Goal: Task Accomplishment & Management: Manage account settings

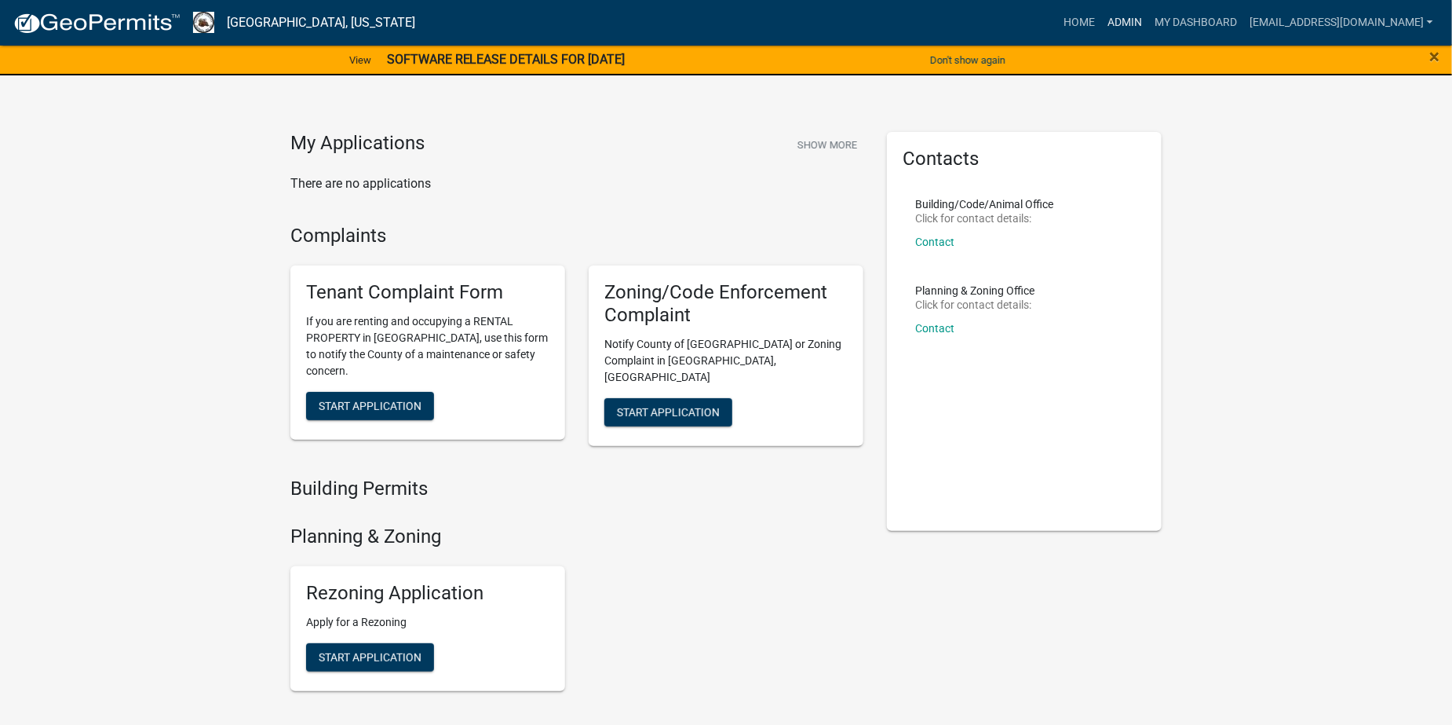
click at [1149, 22] on link "Admin" at bounding box center [1124, 23] width 47 height 30
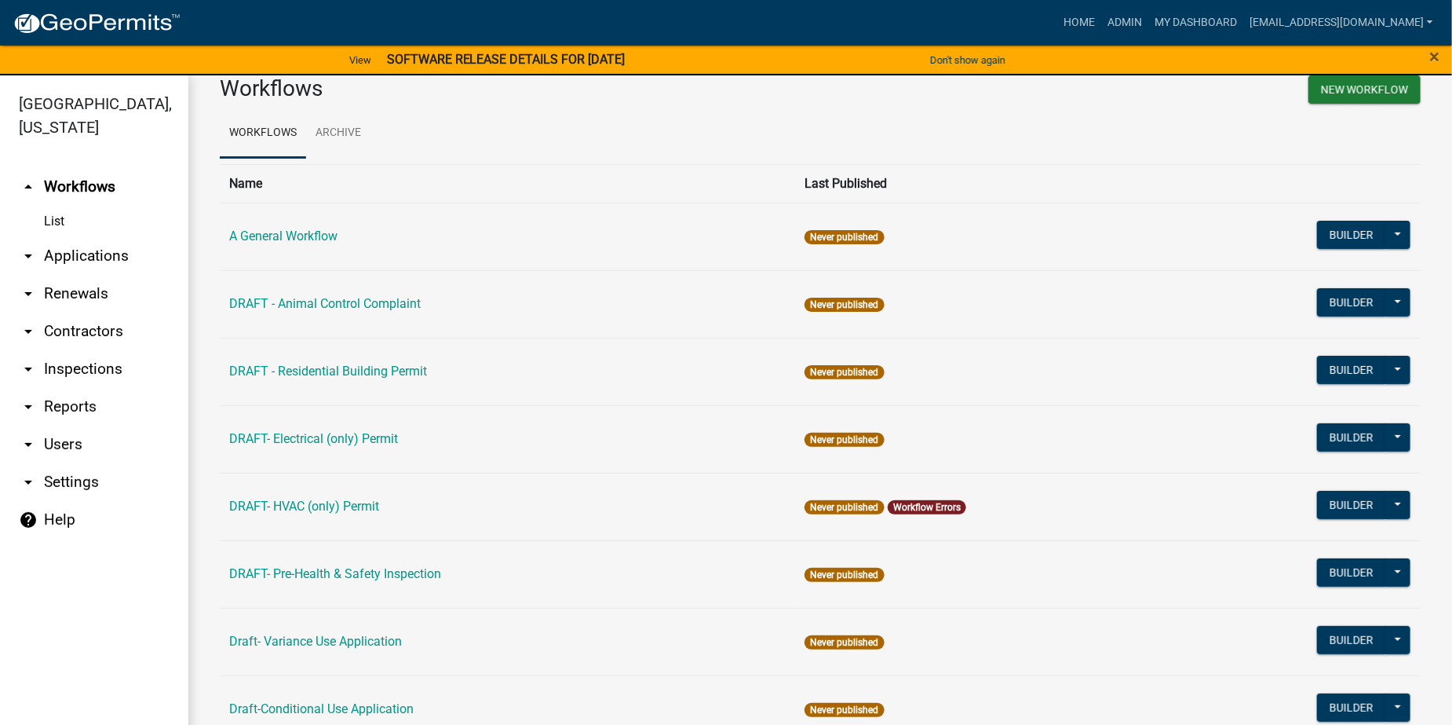
scroll to position [79, 0]
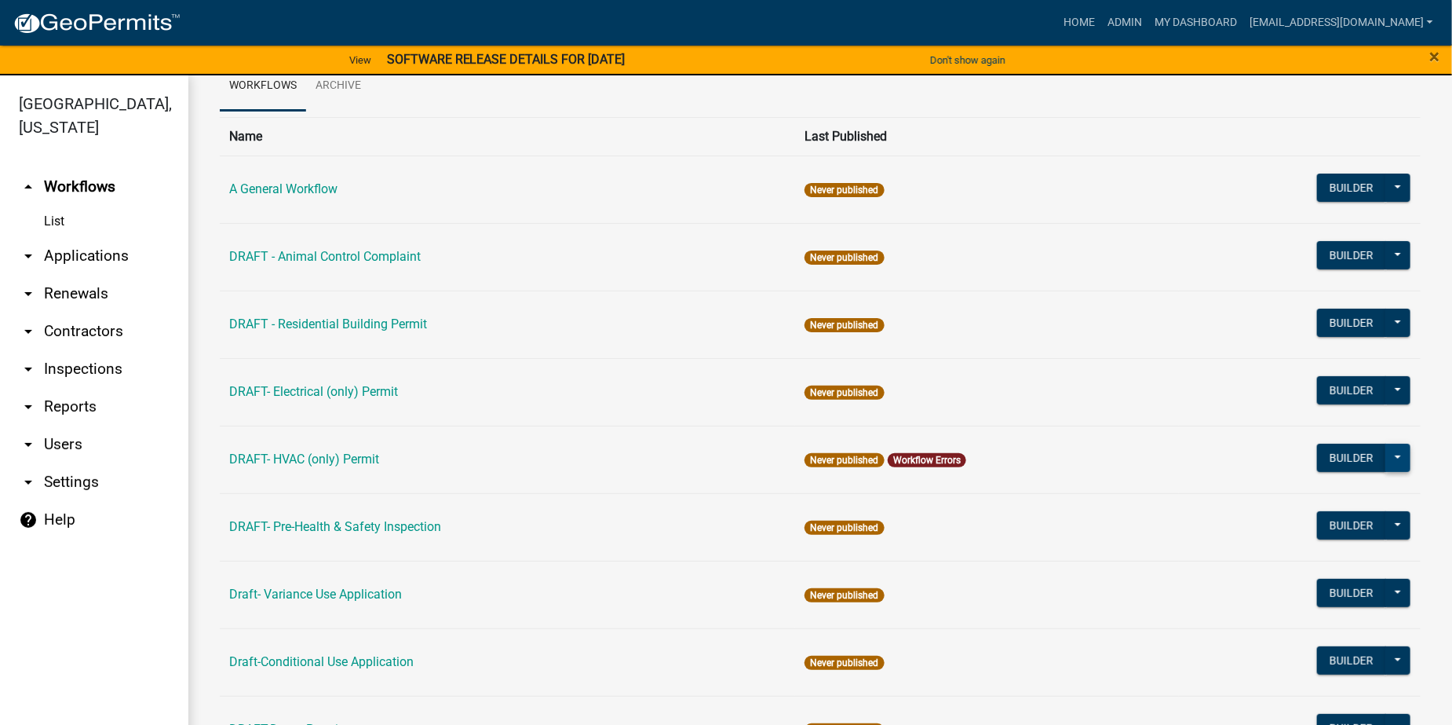
click at [1389, 455] on button at bounding box center [1398, 458] width 25 height 28
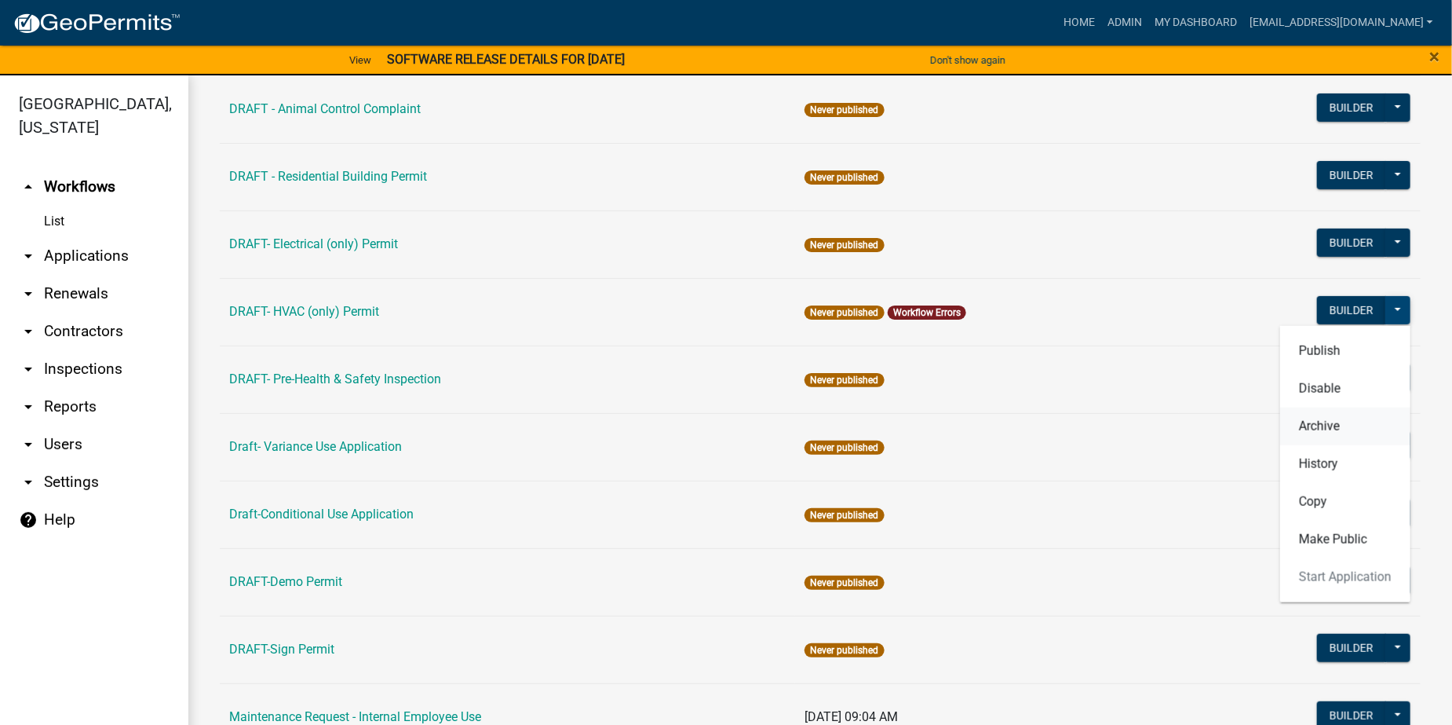
scroll to position [236, 0]
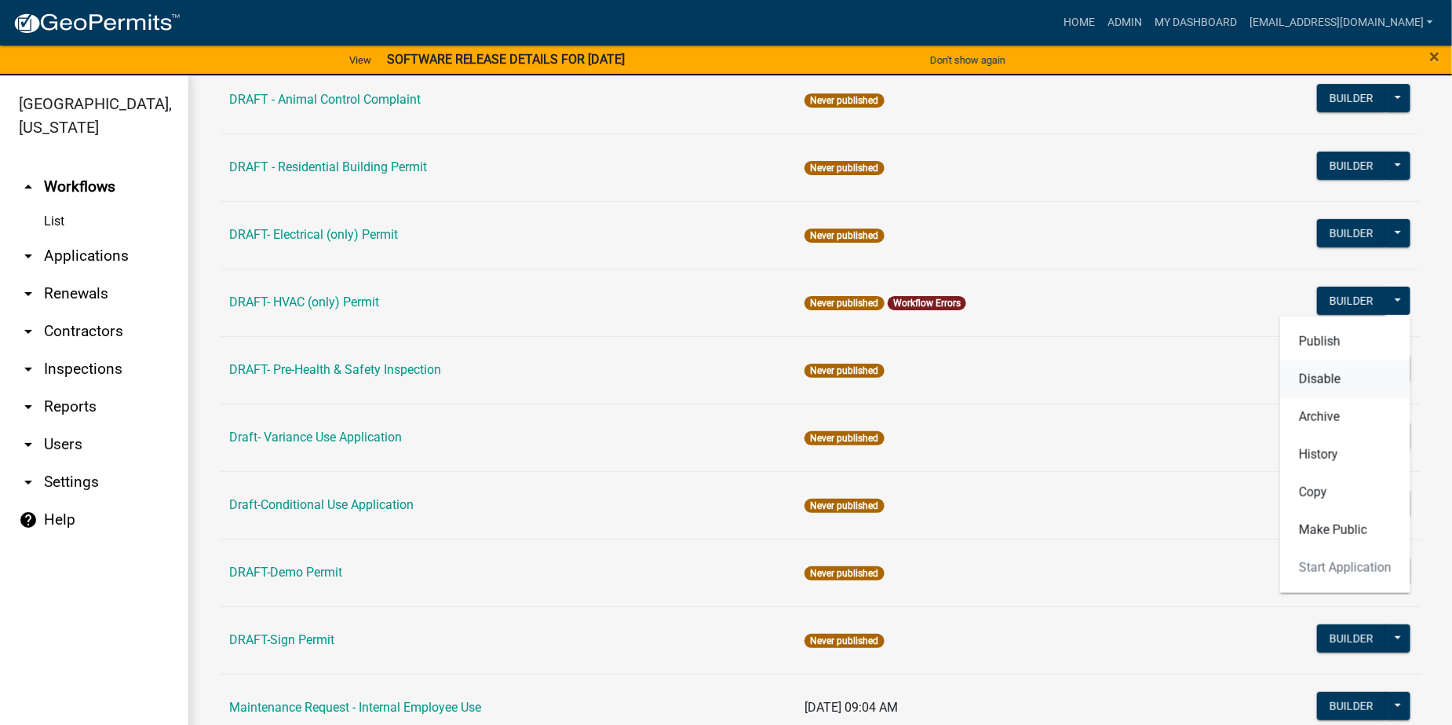
click at [1298, 378] on button "Disable" at bounding box center [1345, 379] width 130 height 38
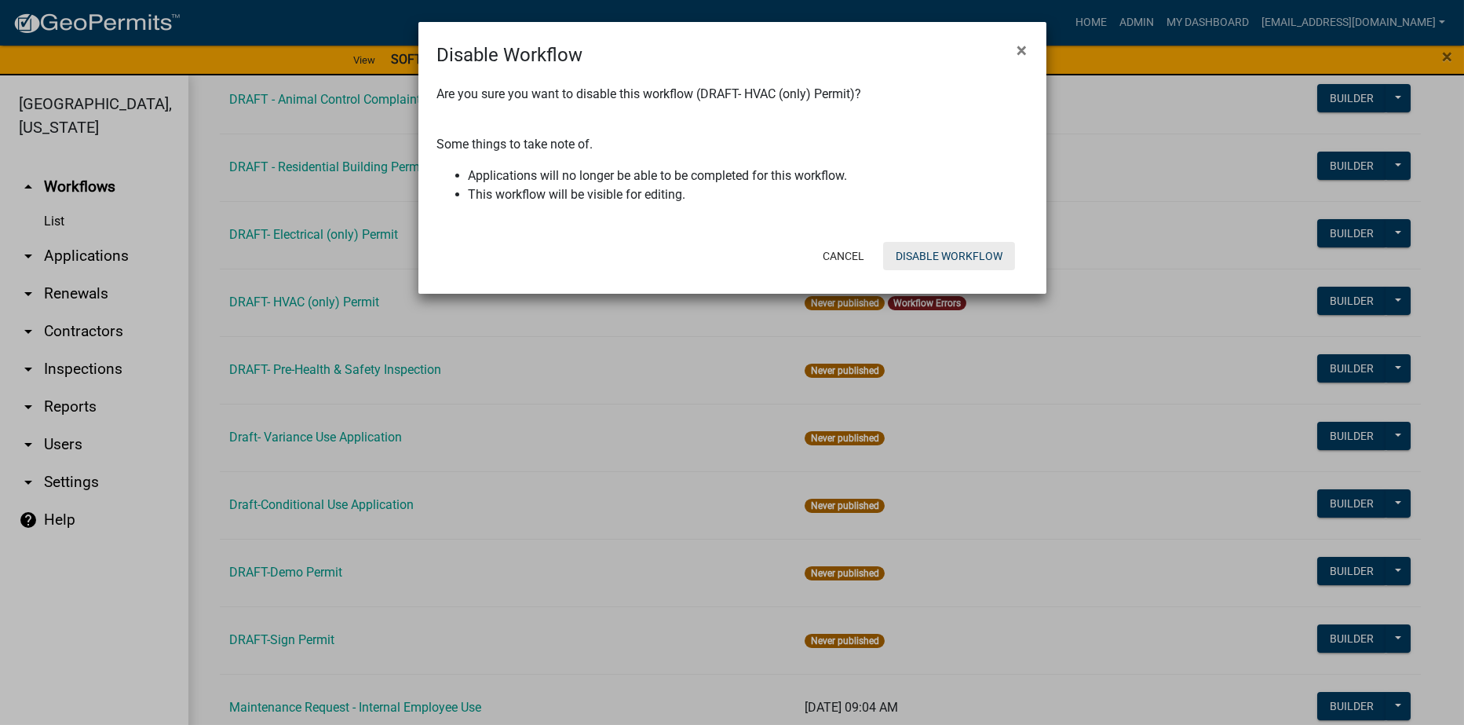
click at [937, 252] on button "Disable Workflow" at bounding box center [949, 256] width 132 height 28
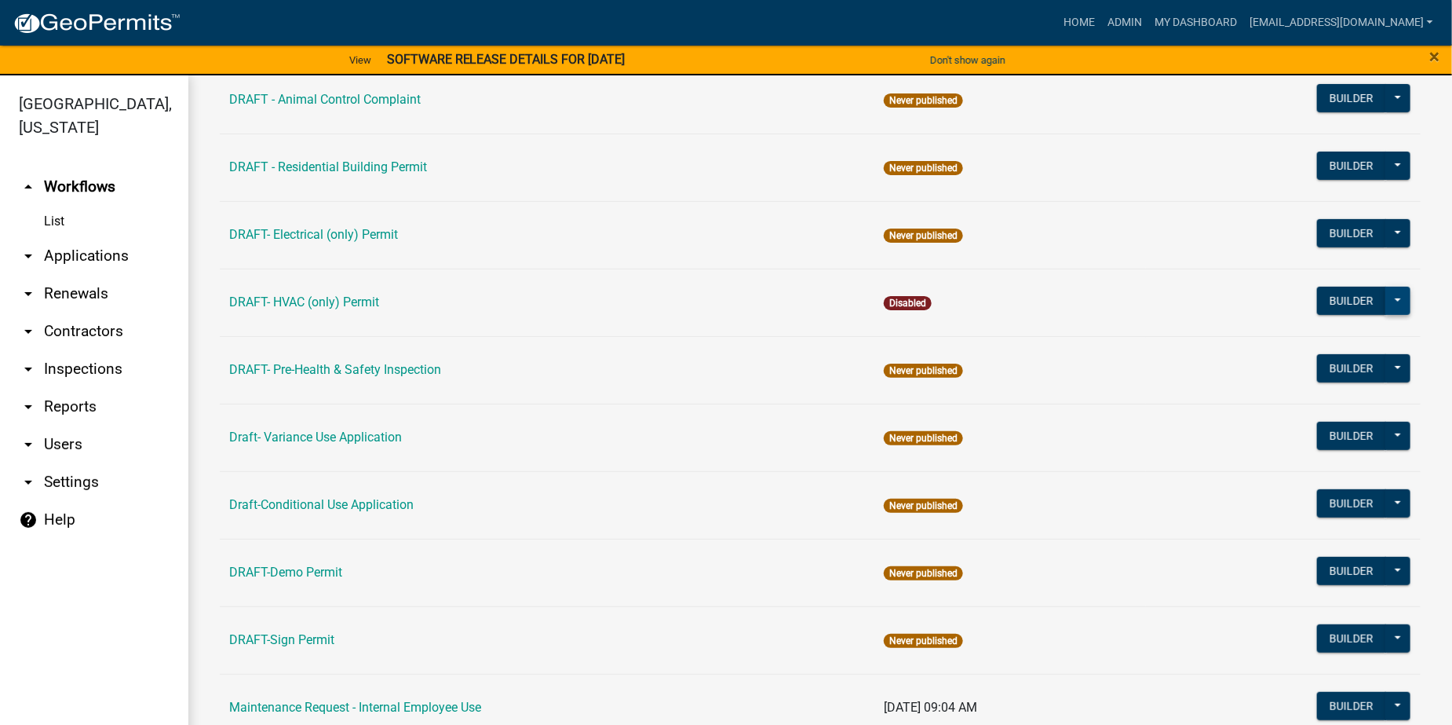
click at [1386, 298] on button at bounding box center [1398, 301] width 25 height 28
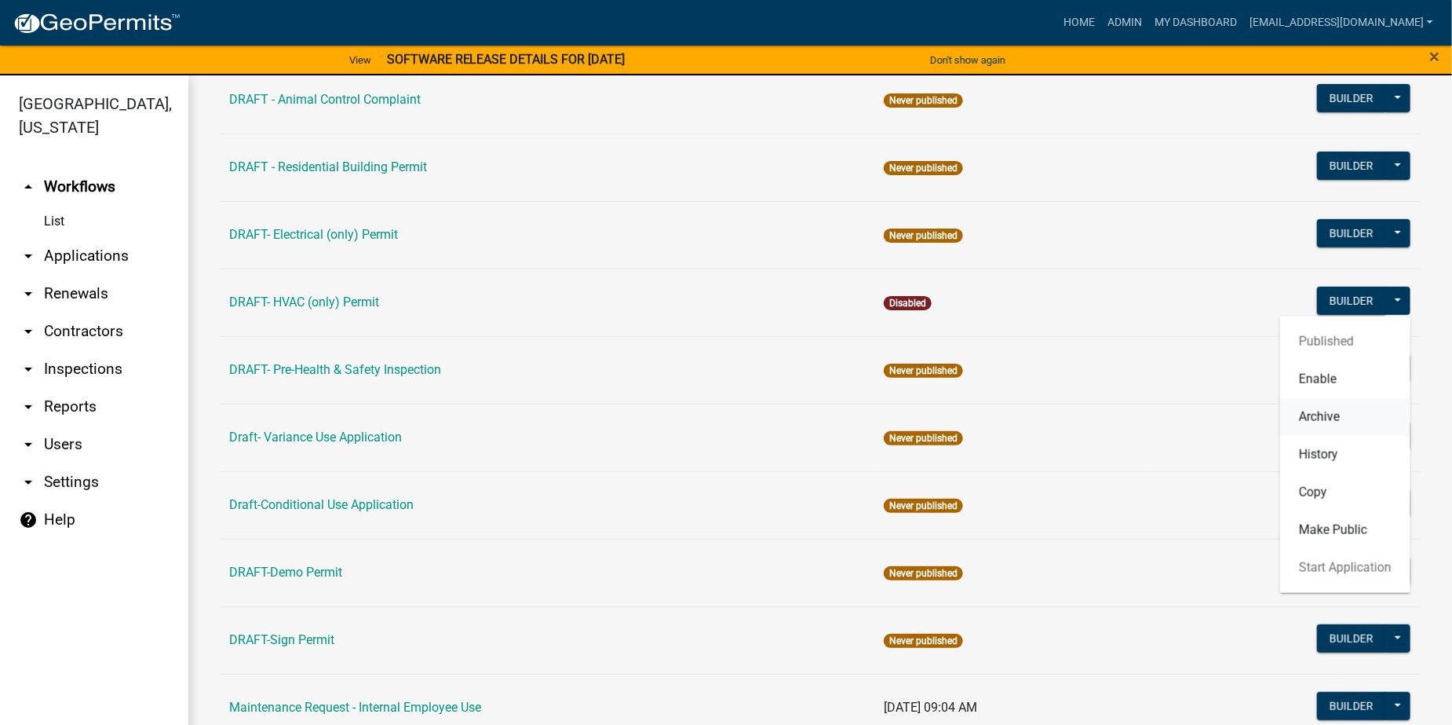
click at [1315, 418] on button "Archive" at bounding box center [1345, 416] width 130 height 38
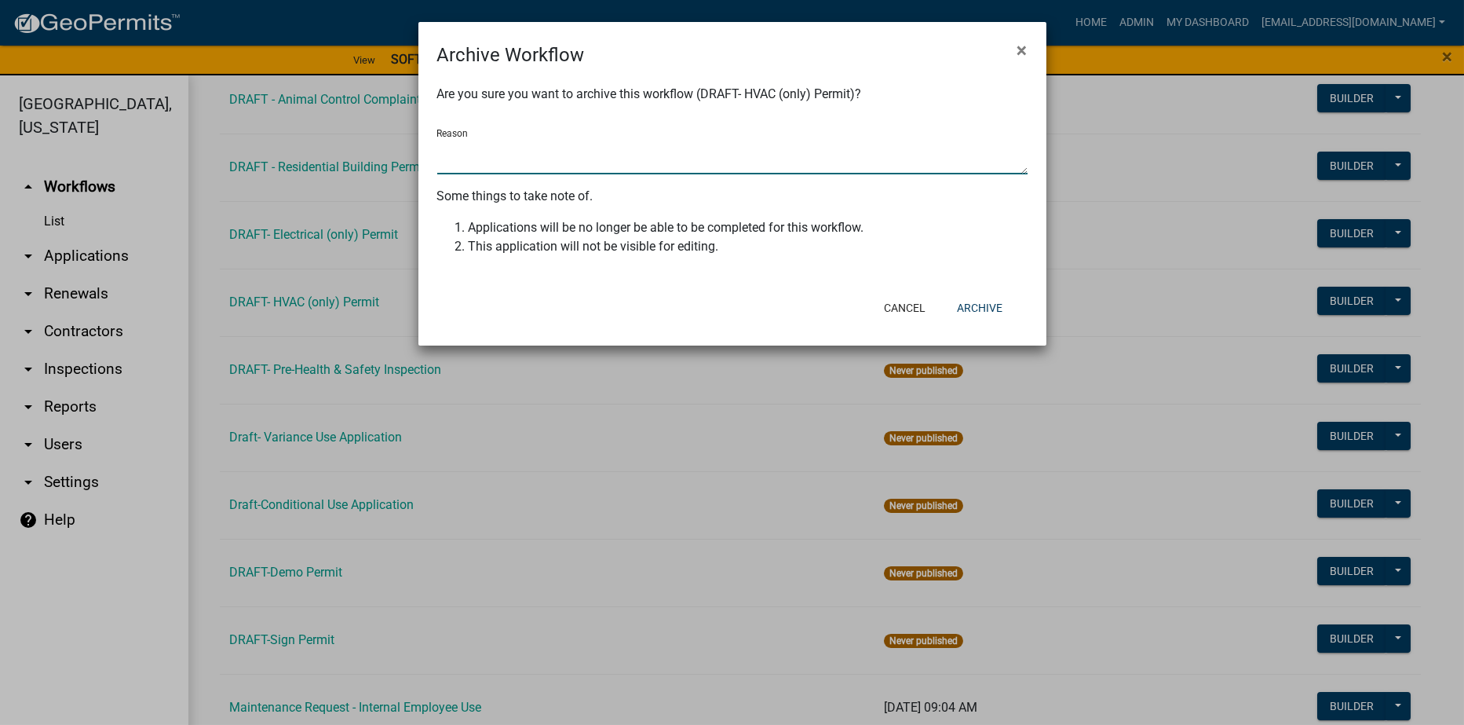
click at [528, 159] on textarea "Reason" at bounding box center [732, 156] width 590 height 36
type textarea "changed"
click at [970, 300] on button "Archive" at bounding box center [979, 308] width 71 height 28
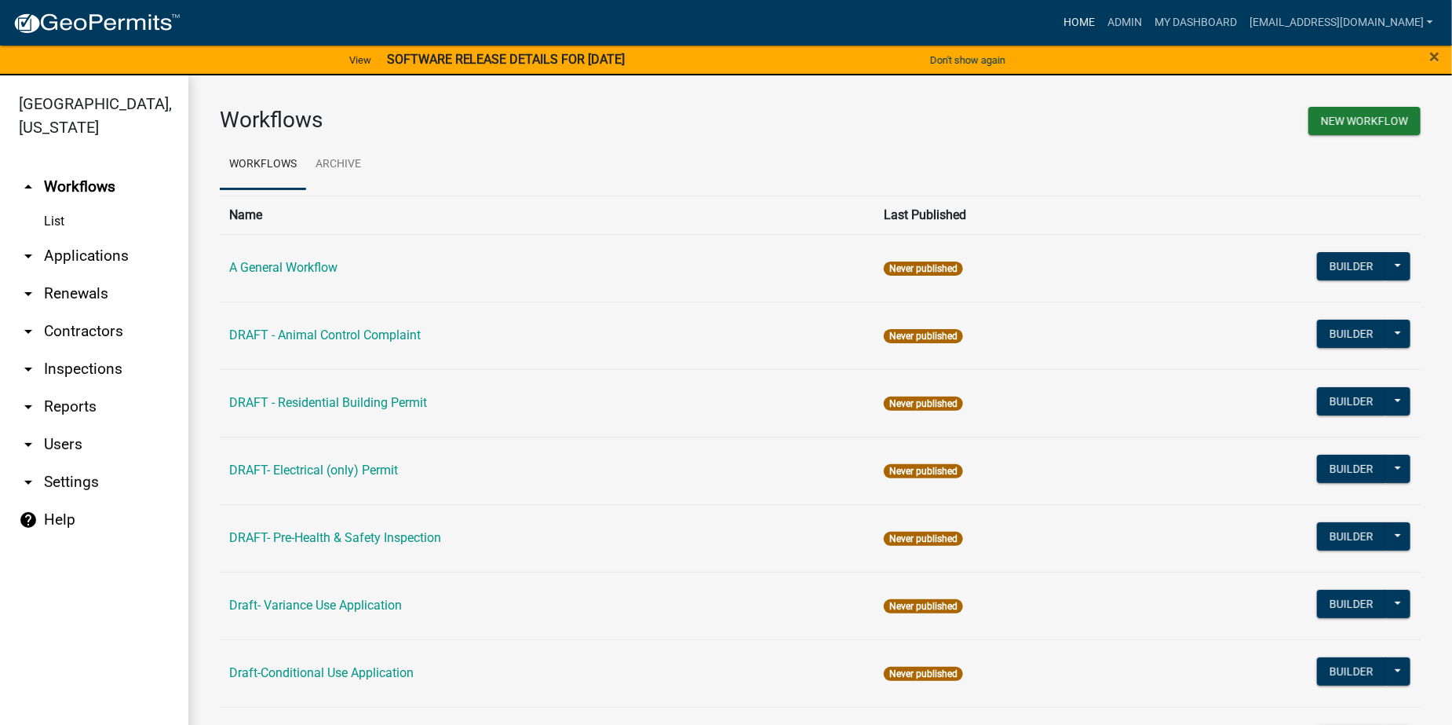
click at [1101, 24] on link "Home" at bounding box center [1079, 23] width 44 height 30
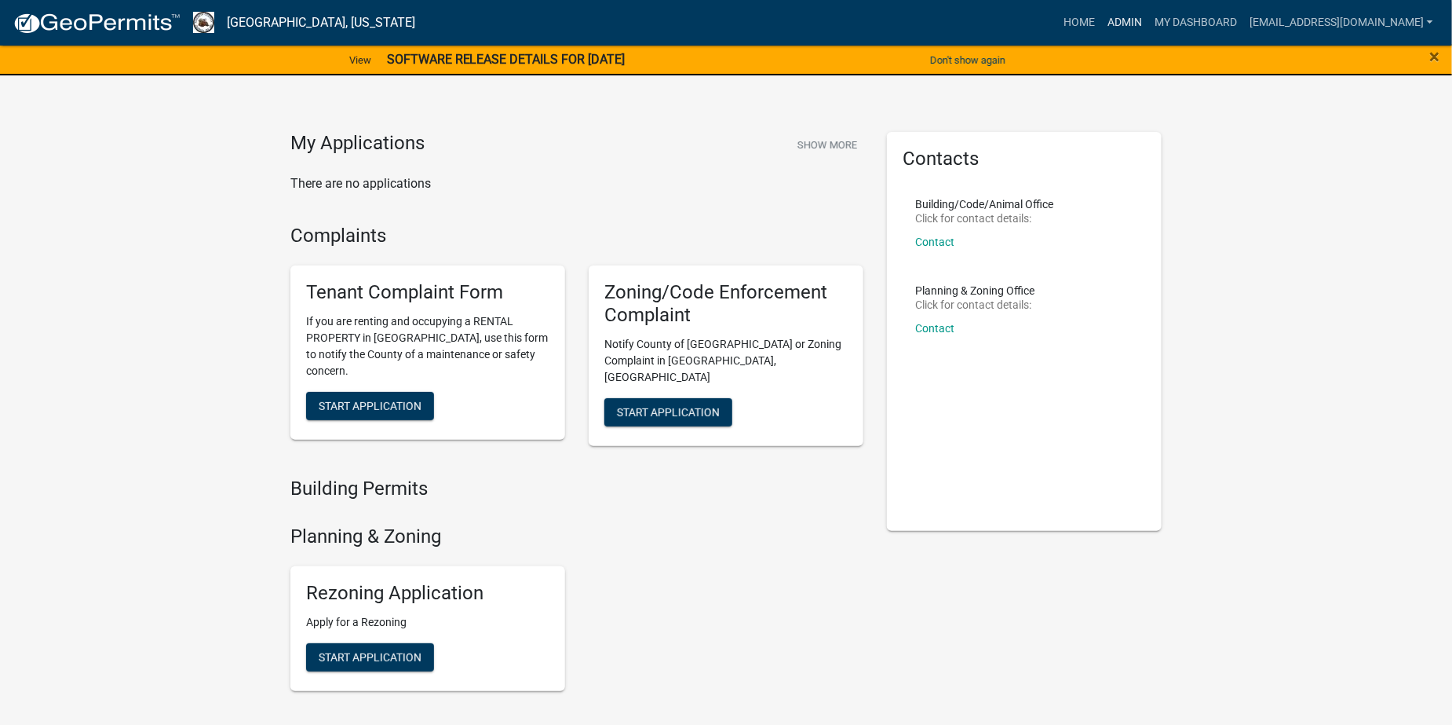
click at [1149, 22] on link "Admin" at bounding box center [1124, 23] width 47 height 30
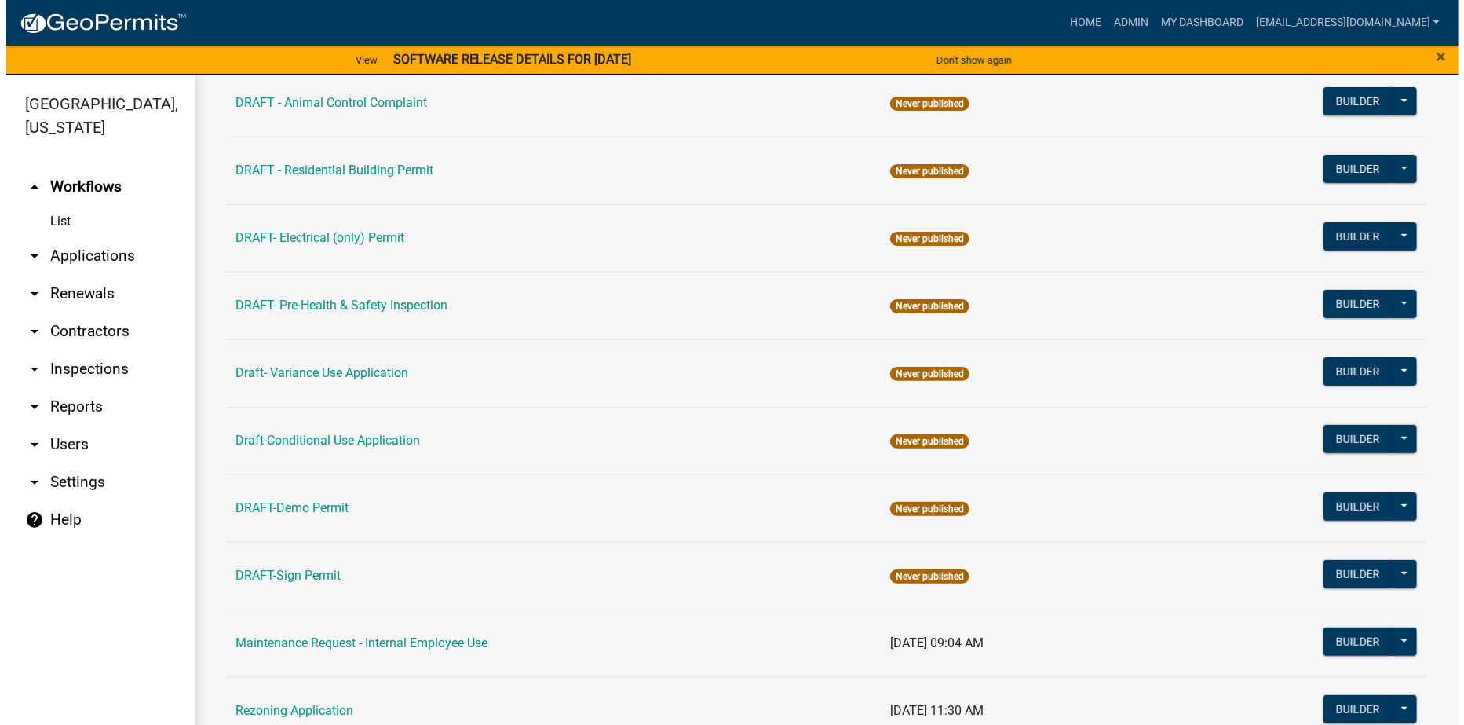
scroll to position [236, 0]
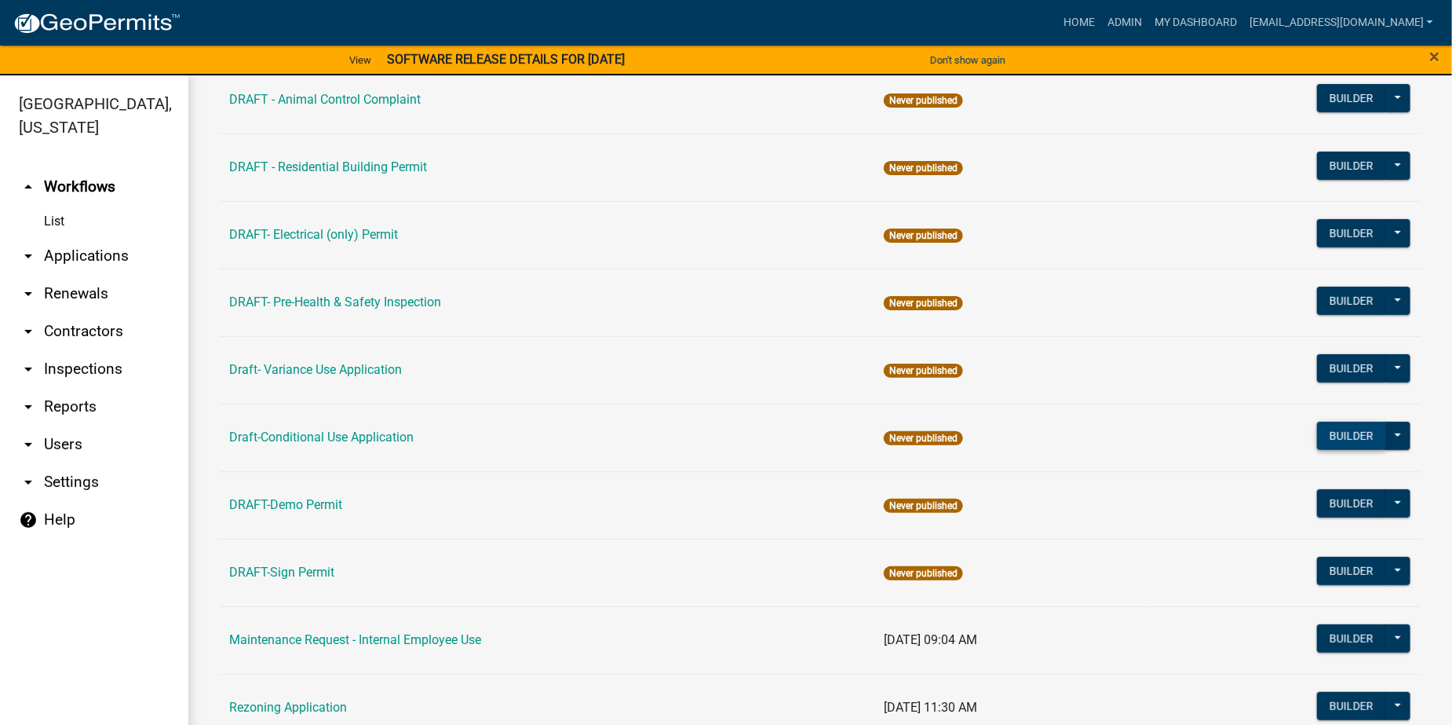
click at [1336, 433] on button "Builder" at bounding box center [1351, 436] width 69 height 28
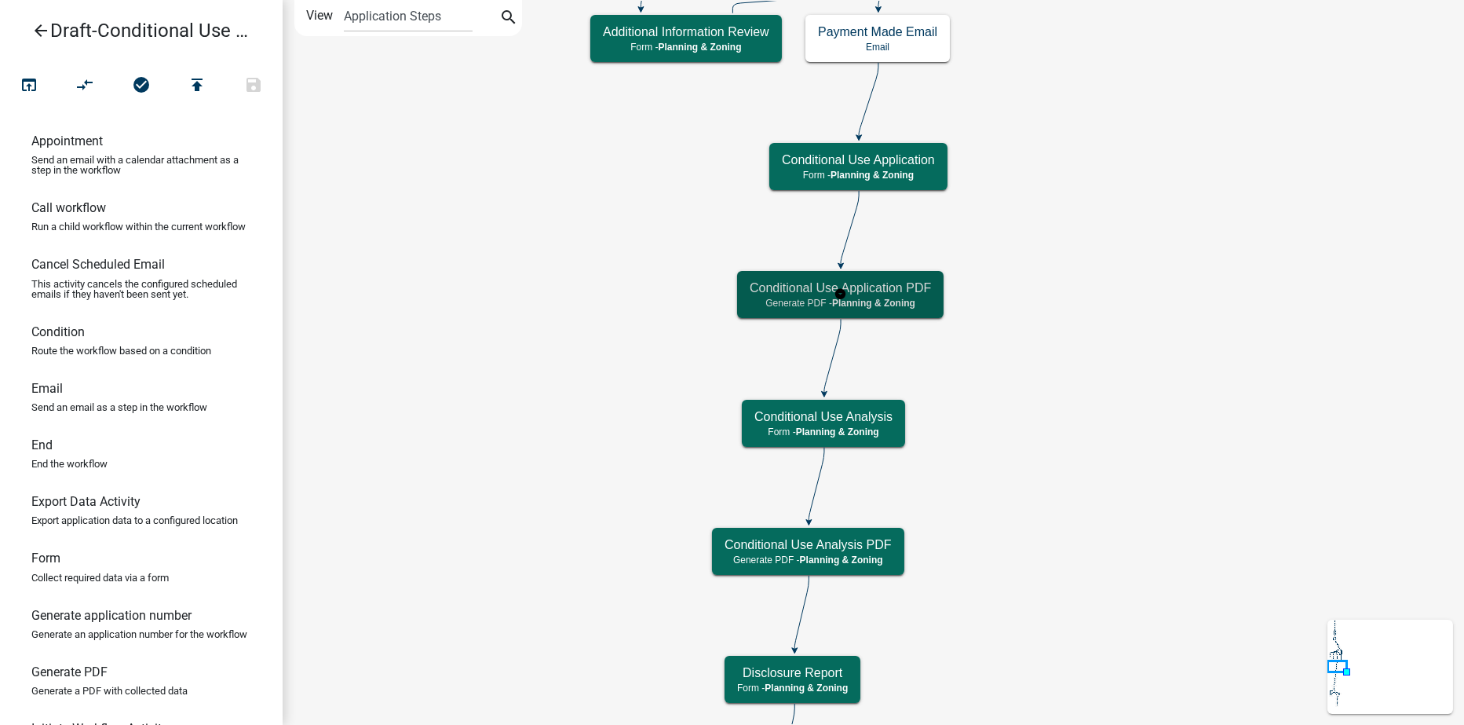
click at [905, 303] on span "Planning & Zoning" at bounding box center [873, 303] width 83 height 11
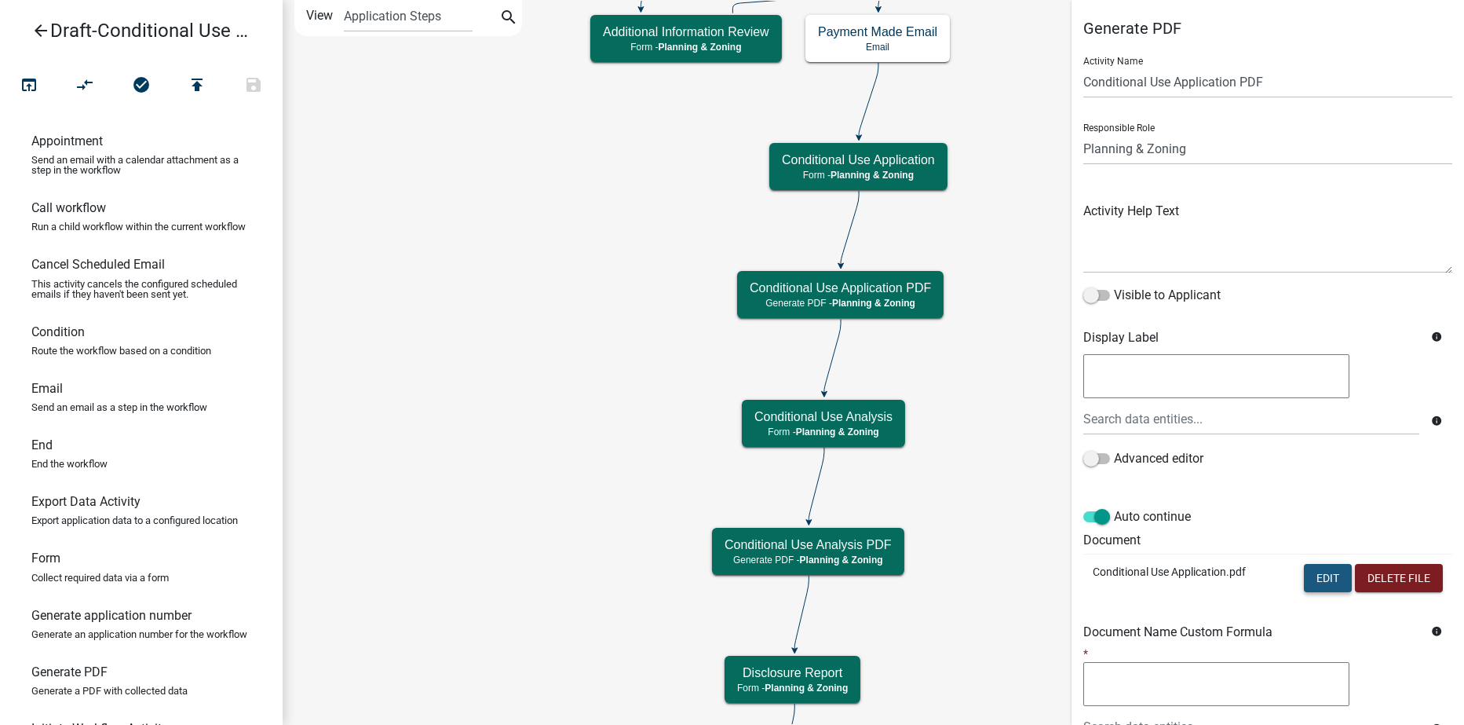
click at [1304, 579] on button "Edit" at bounding box center [1328, 578] width 48 height 28
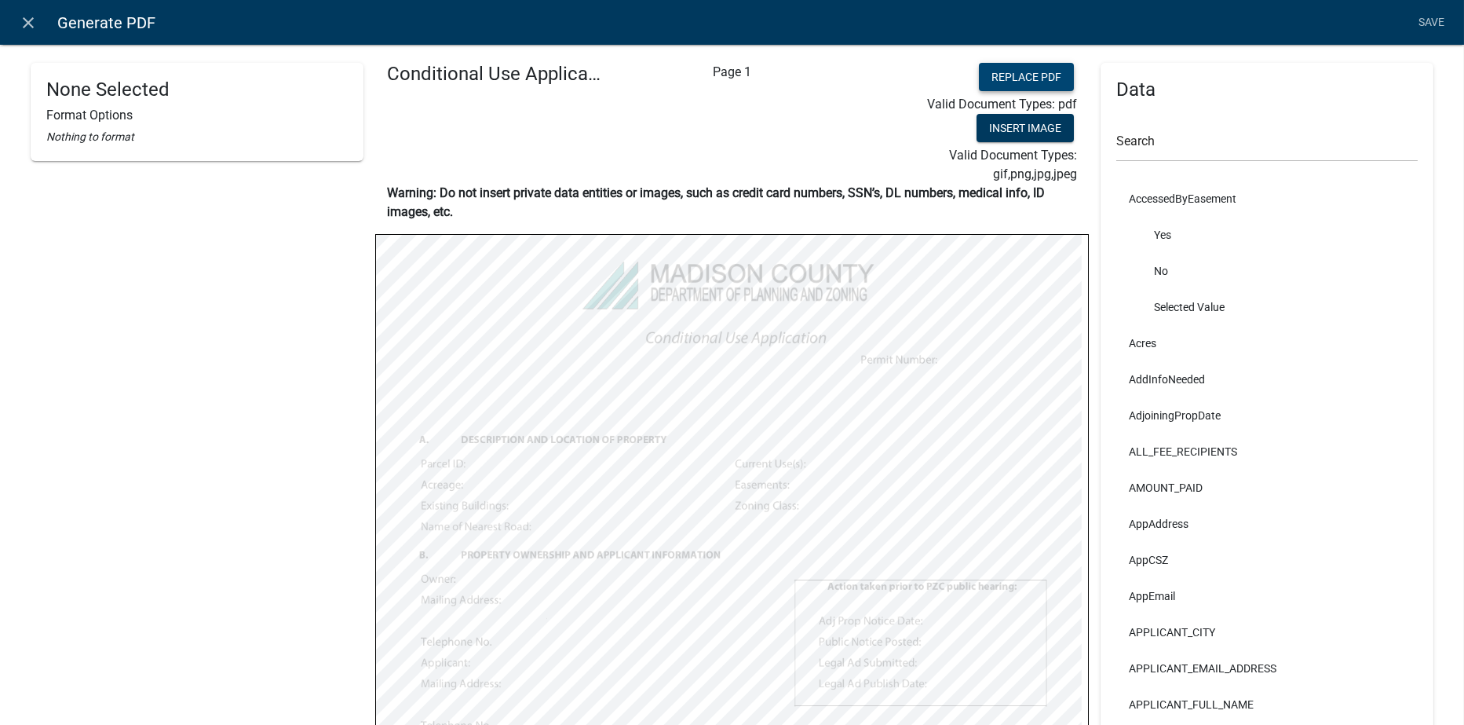
click at [1037, 82] on button "Replace PDF" at bounding box center [1026, 77] width 95 height 28
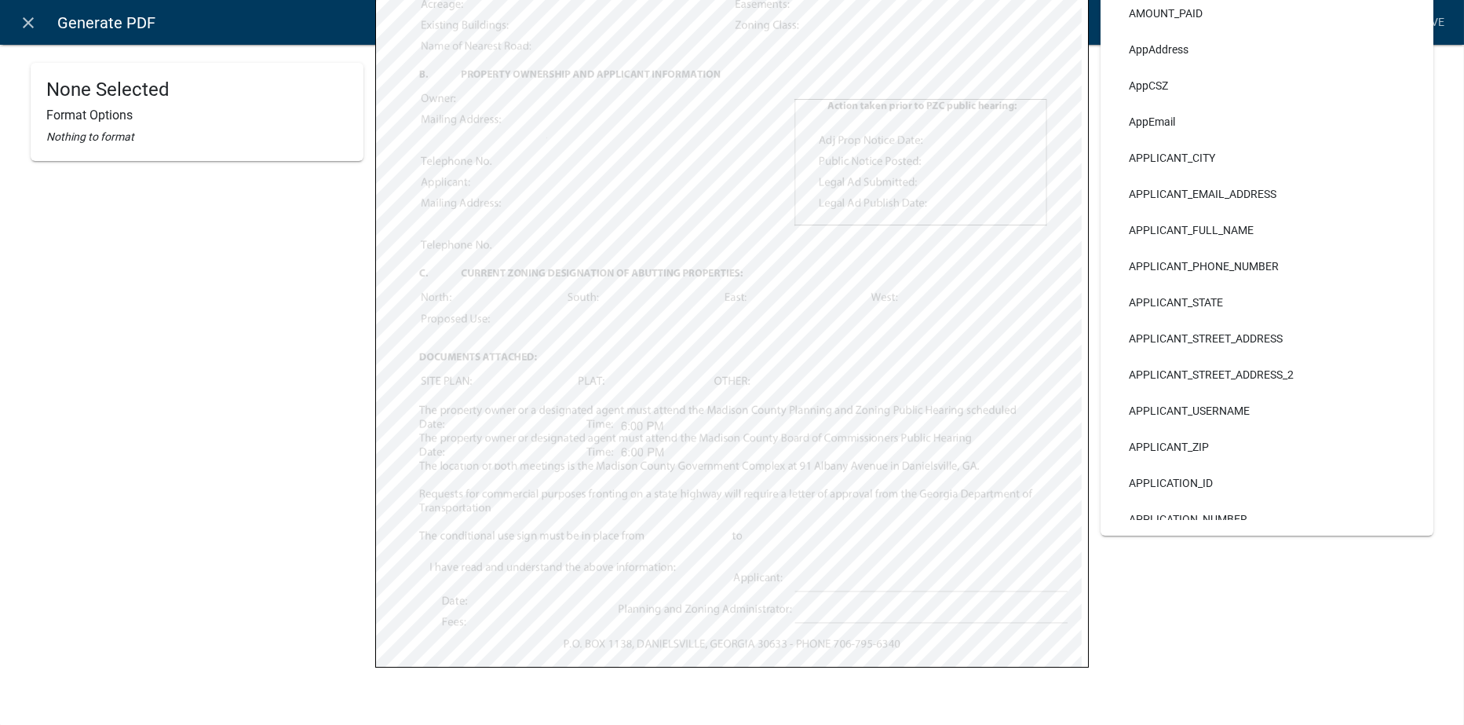
scroll to position [88, 0]
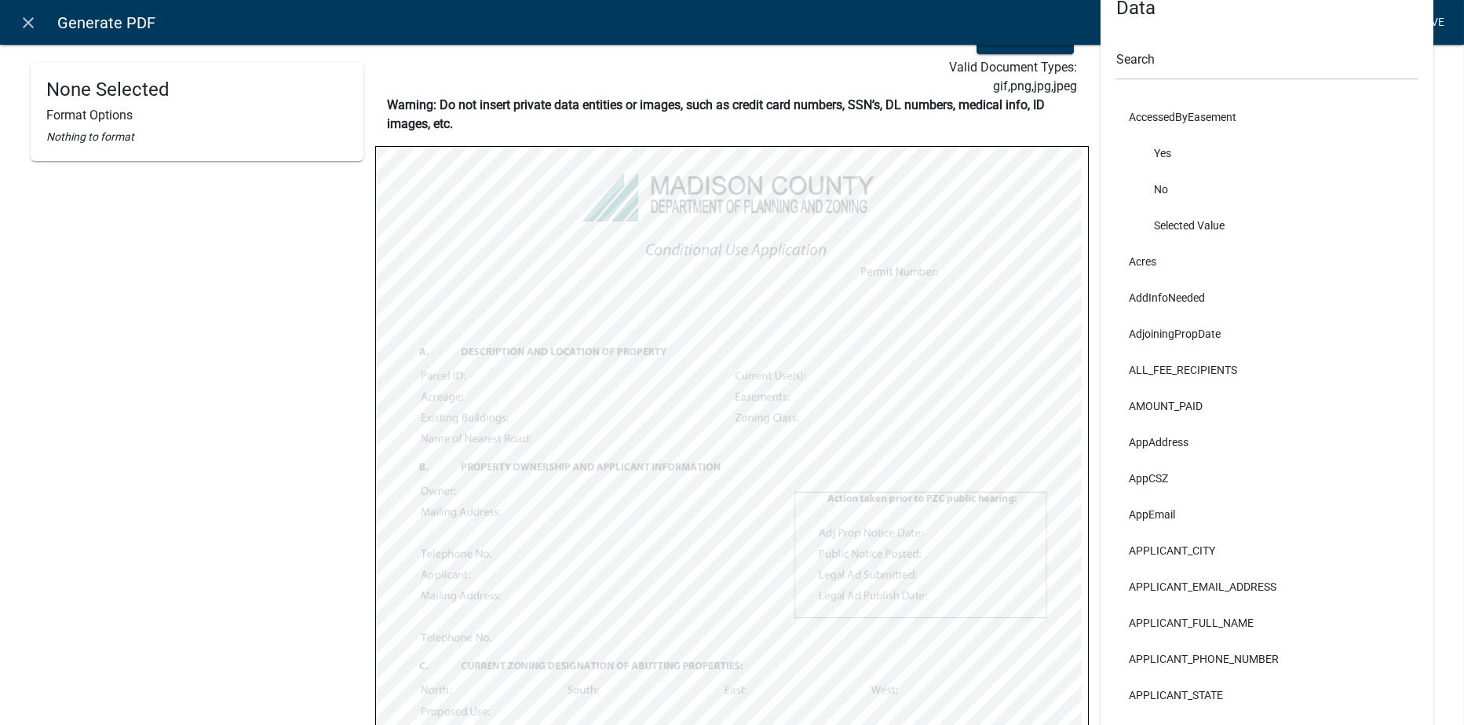
click at [1438, 21] on link "Save" at bounding box center [1431, 23] width 39 height 30
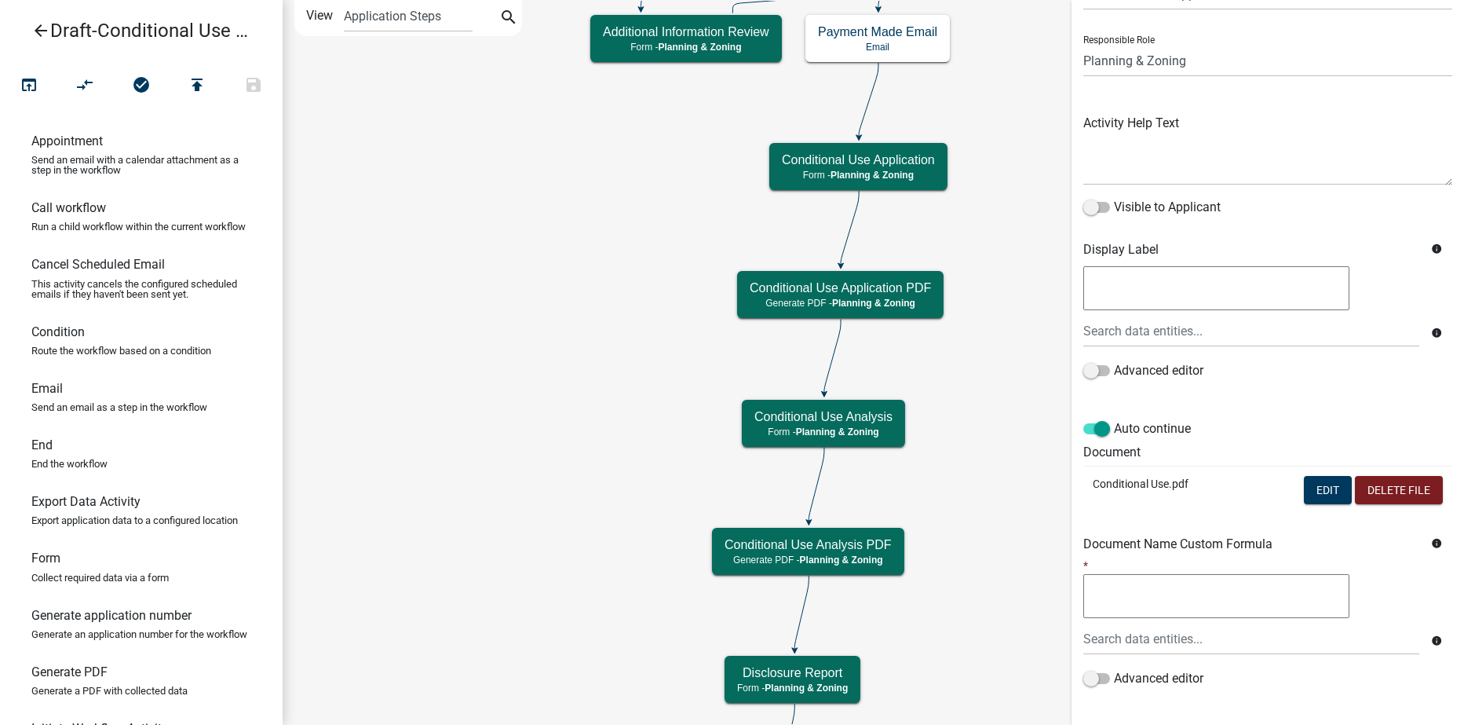
scroll to position [173, 0]
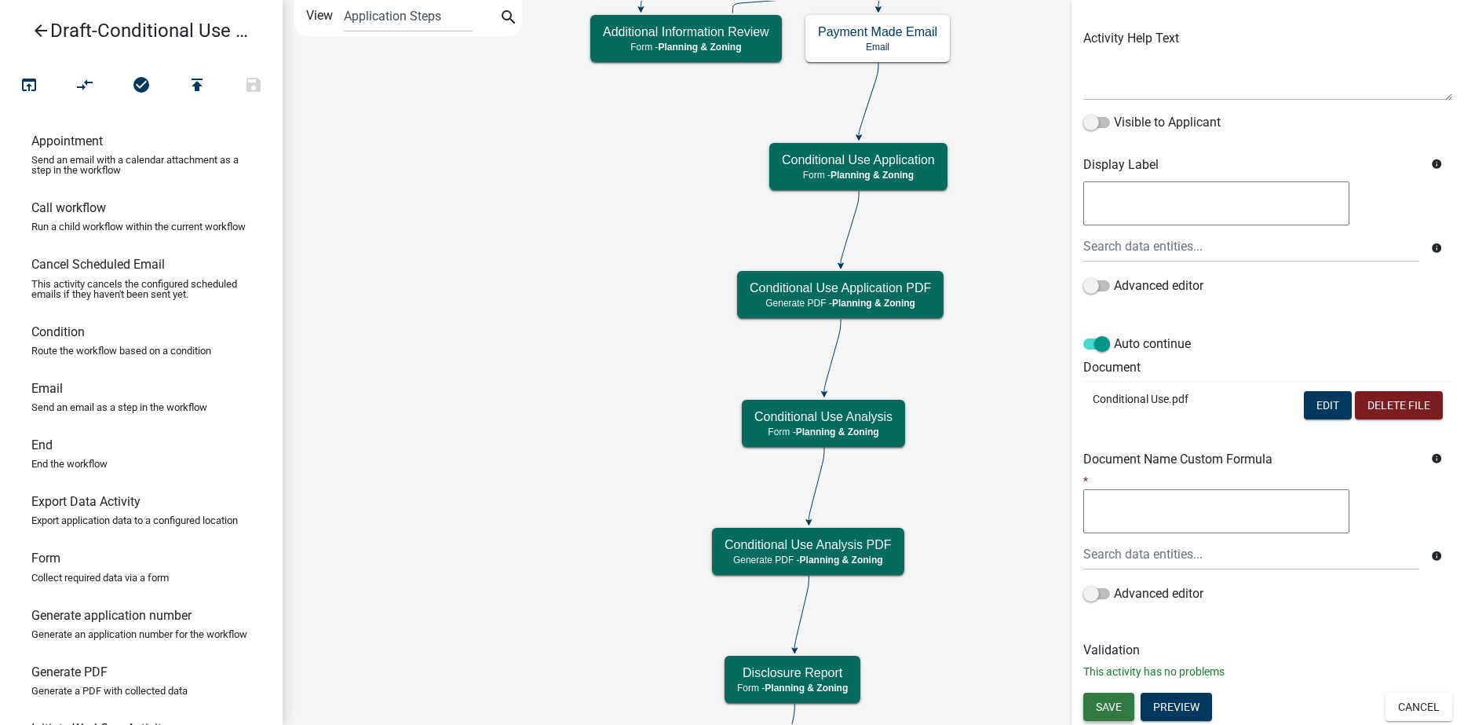
click at [1101, 704] on span "Save" at bounding box center [1109, 706] width 26 height 13
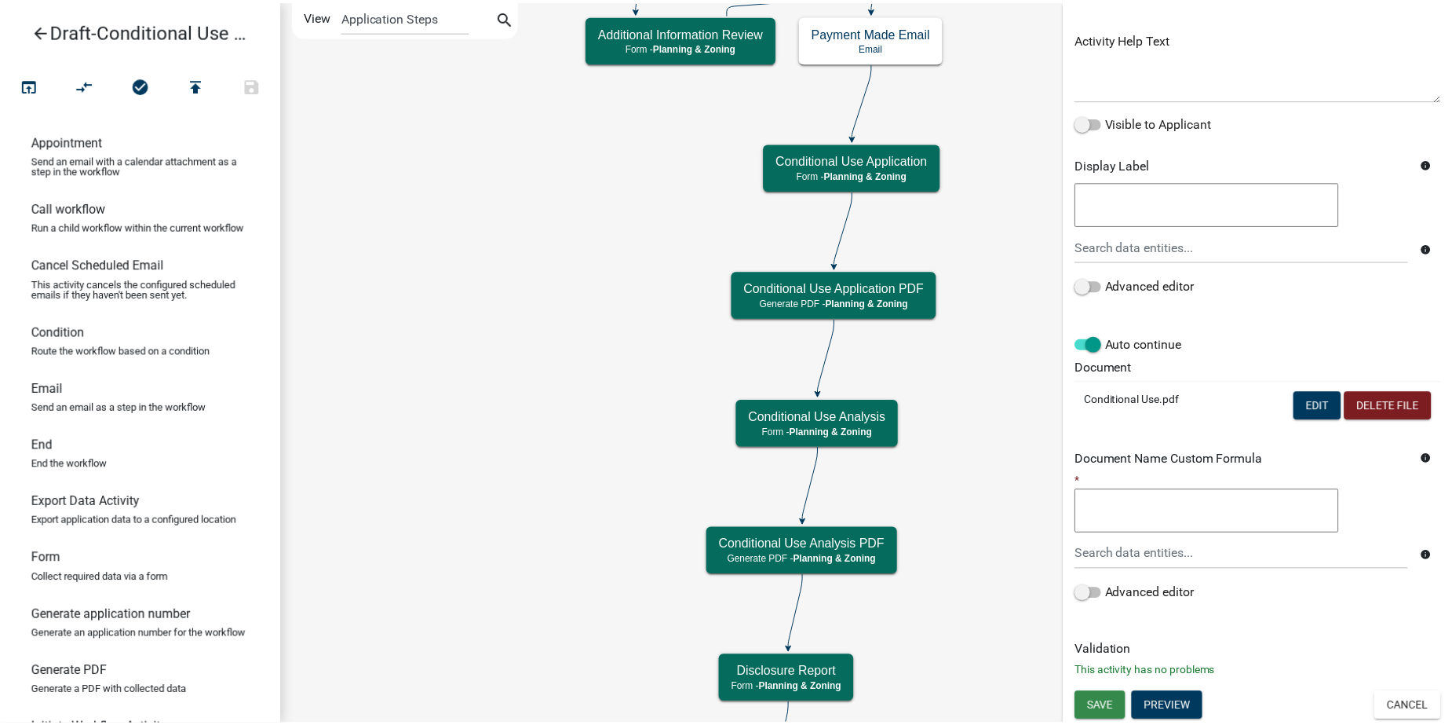
scroll to position [0, 0]
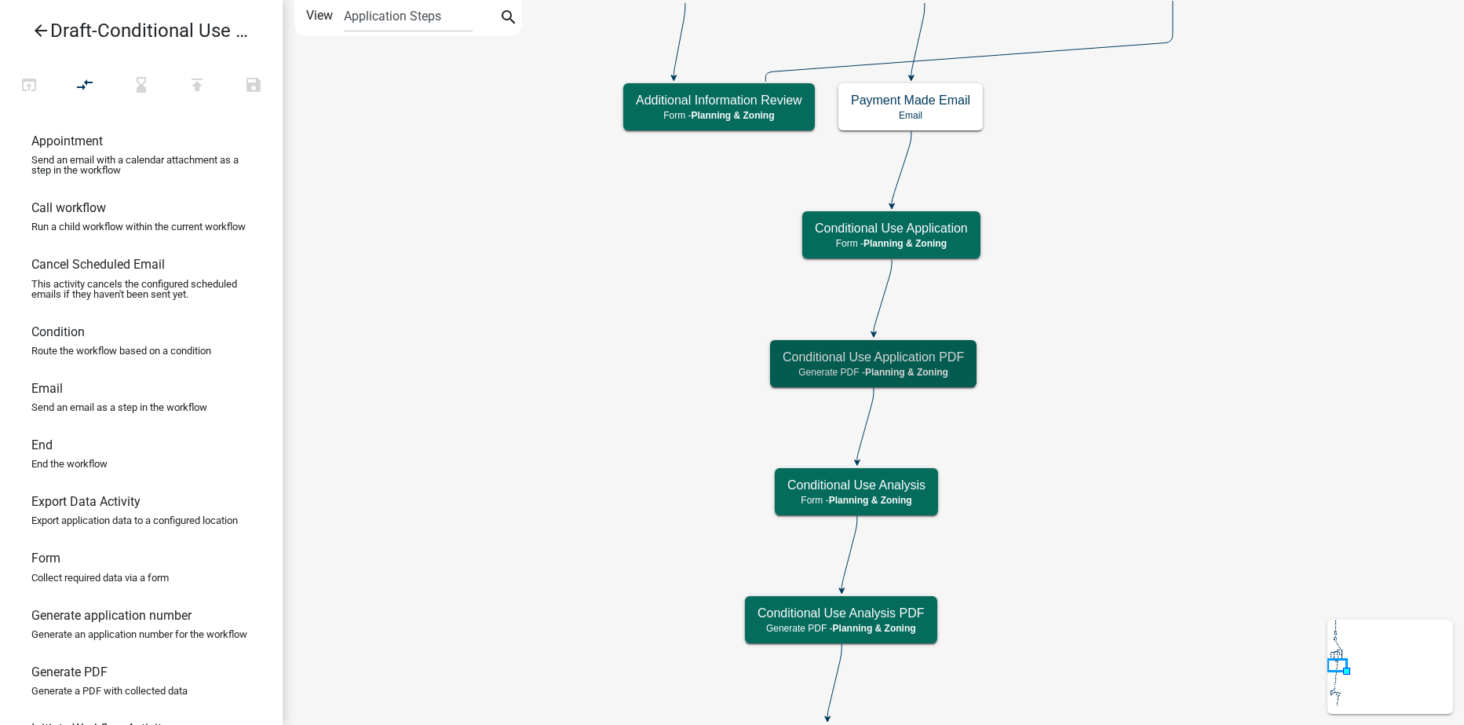
click at [40, 25] on icon "arrow_back" at bounding box center [40, 32] width 19 height 22
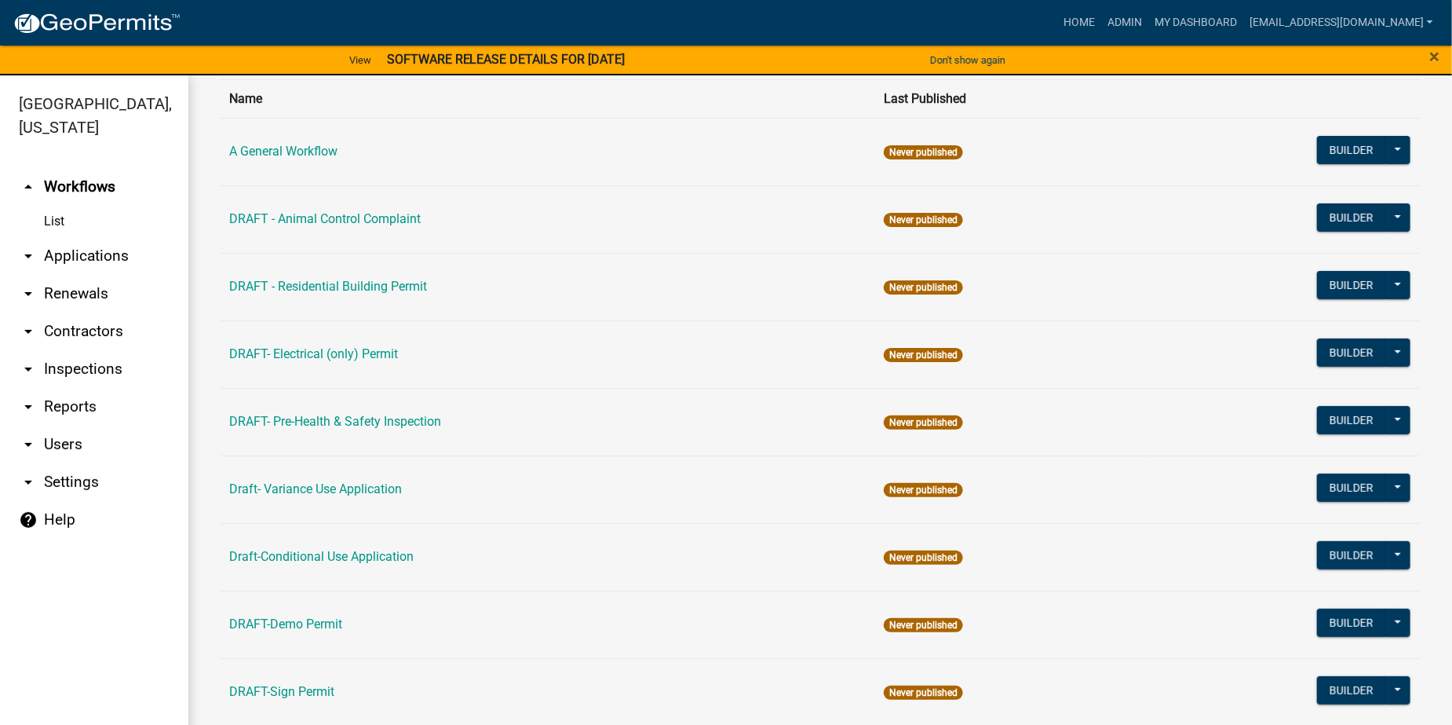
scroll to position [157, 0]
